Goal: Check status: Check status

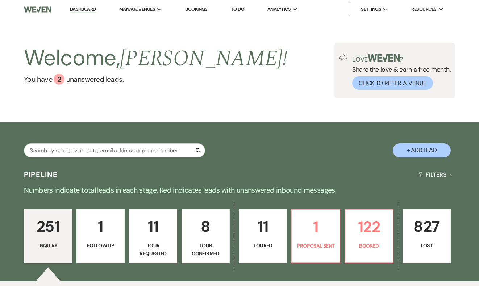
click at [197, 12] on li "Bookings" at bounding box center [197, 9] width 30 height 15
click at [197, 9] on link "Bookings" at bounding box center [196, 9] width 22 height 6
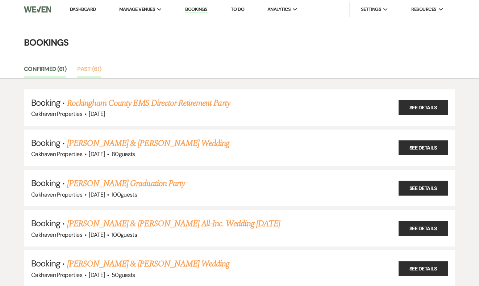
click at [93, 70] on link "Past (61)" at bounding box center [89, 72] width 24 height 14
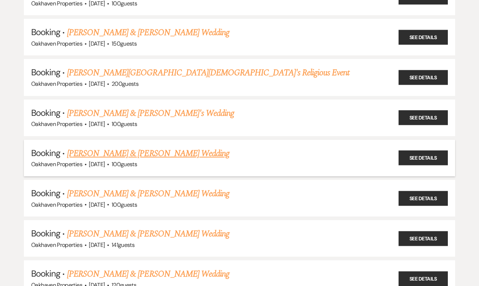
scroll to position [1471, 0]
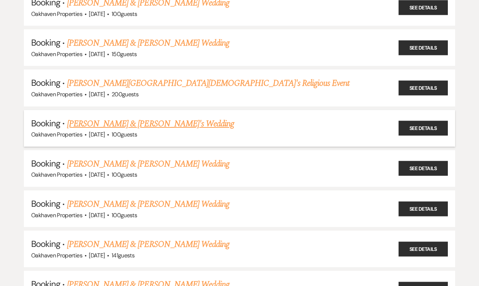
click at [98, 117] on link "[PERSON_NAME] & [PERSON_NAME]'s Wedding" at bounding box center [151, 123] width 168 height 13
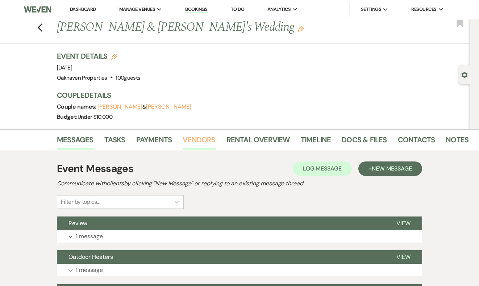
click at [186, 137] on link "Vendors" at bounding box center [199, 142] width 33 height 16
